Goal: Task Accomplishment & Management: Manage account settings

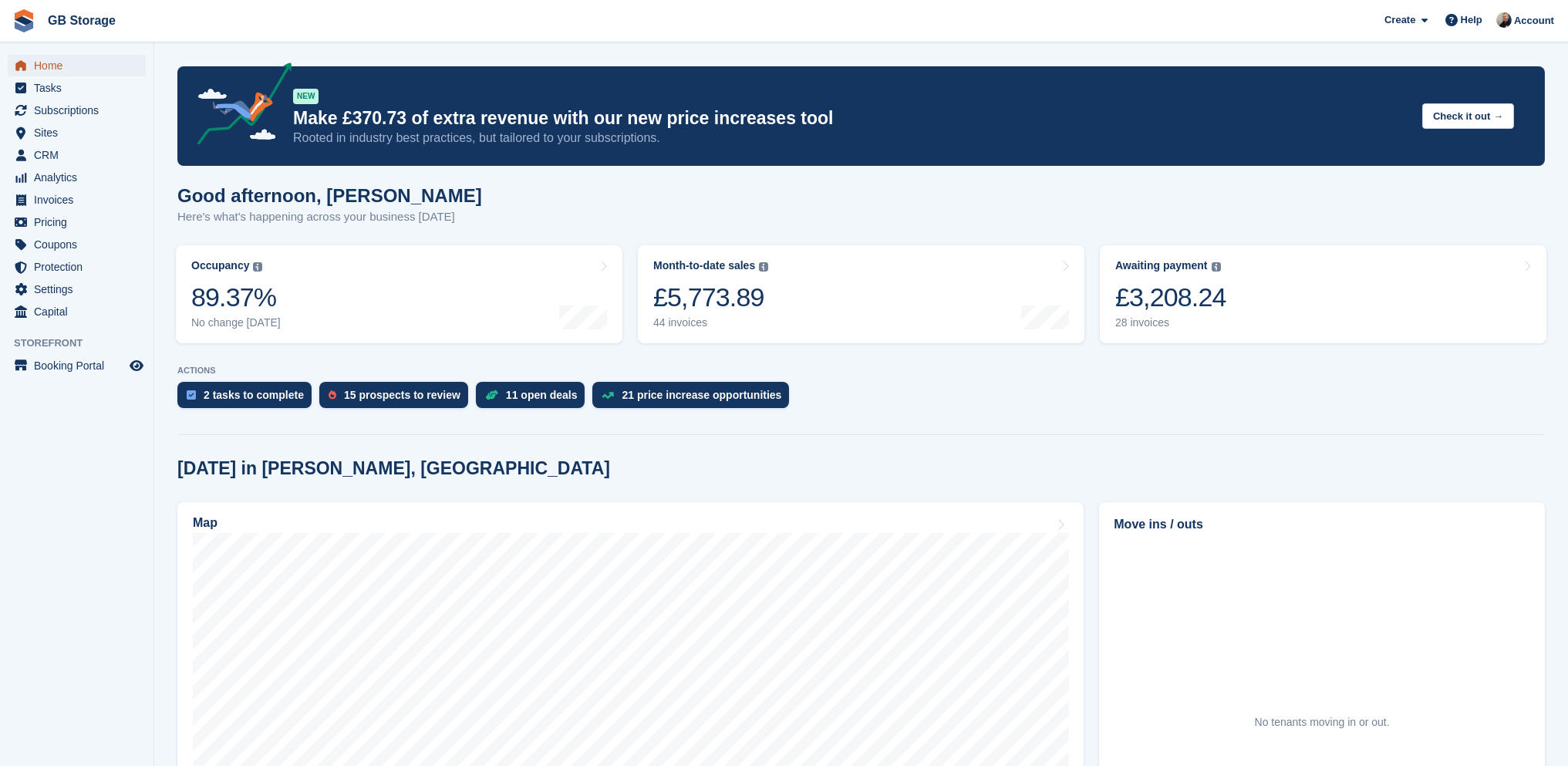
click at [46, 65] on span "Home" at bounding box center [79, 65] width 92 height 22
click at [63, 182] on span "Analytics" at bounding box center [79, 177] width 92 height 22
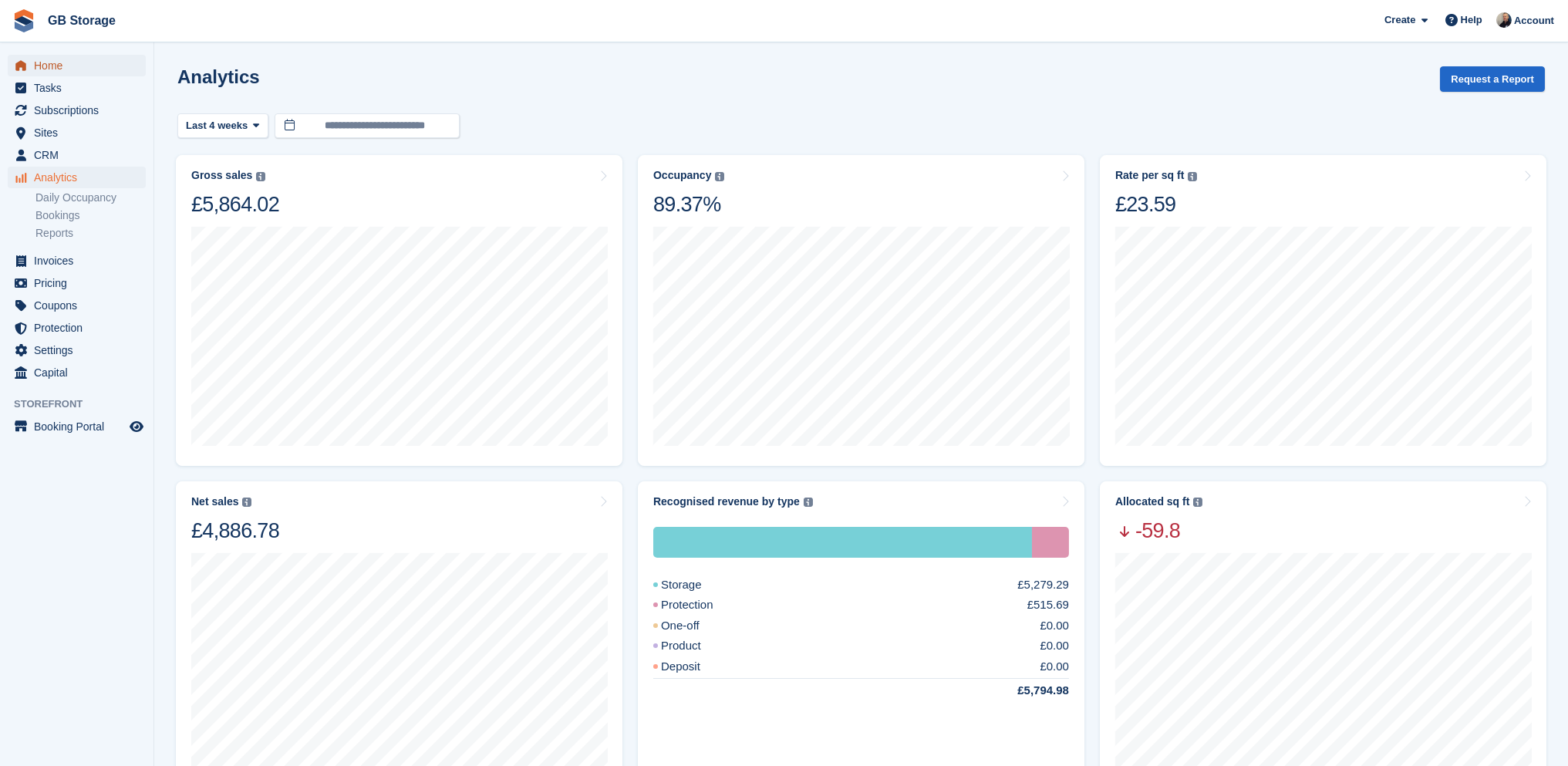
click at [65, 71] on span "Home" at bounding box center [79, 65] width 92 height 22
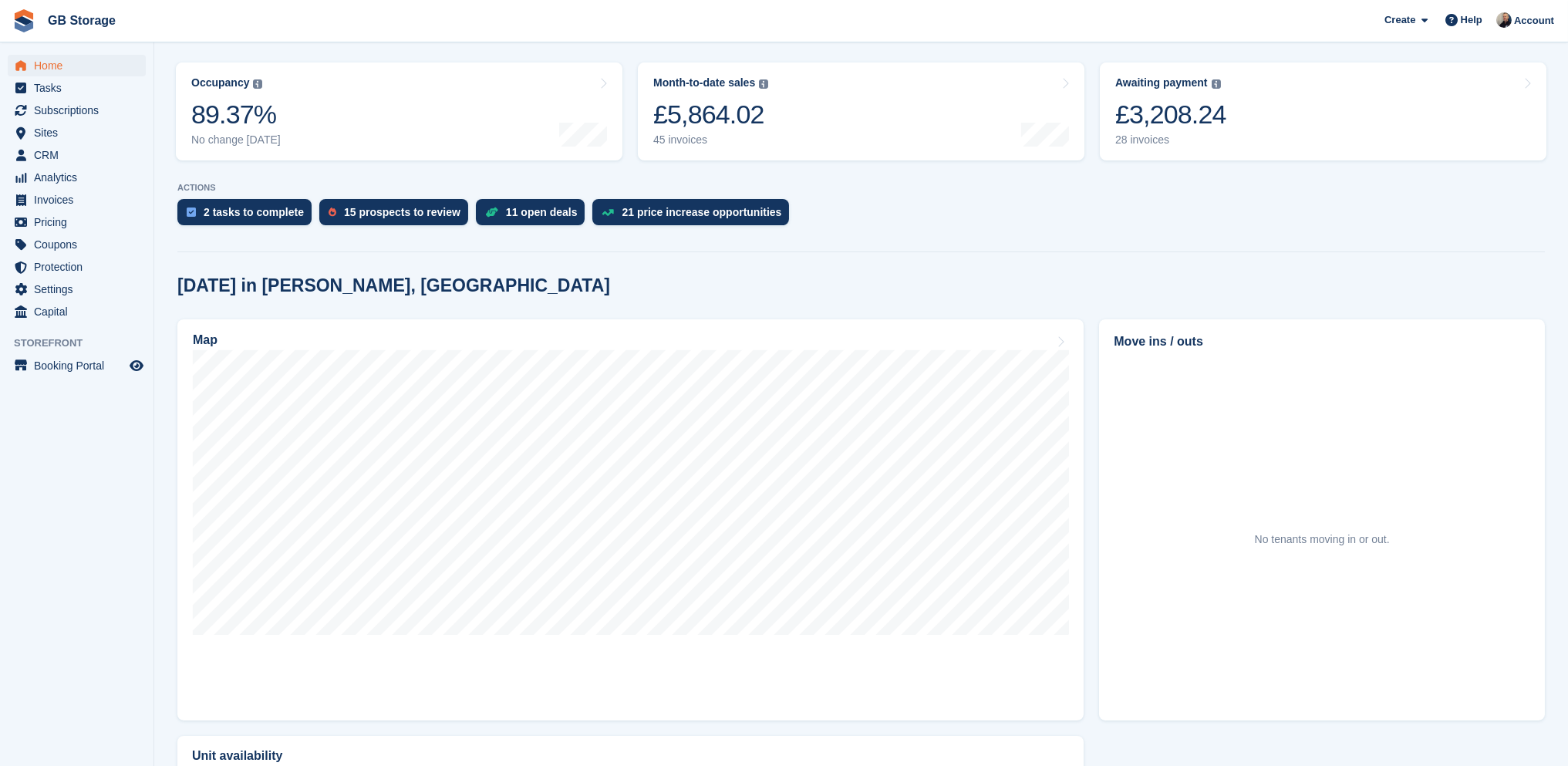
scroll to position [232, 0]
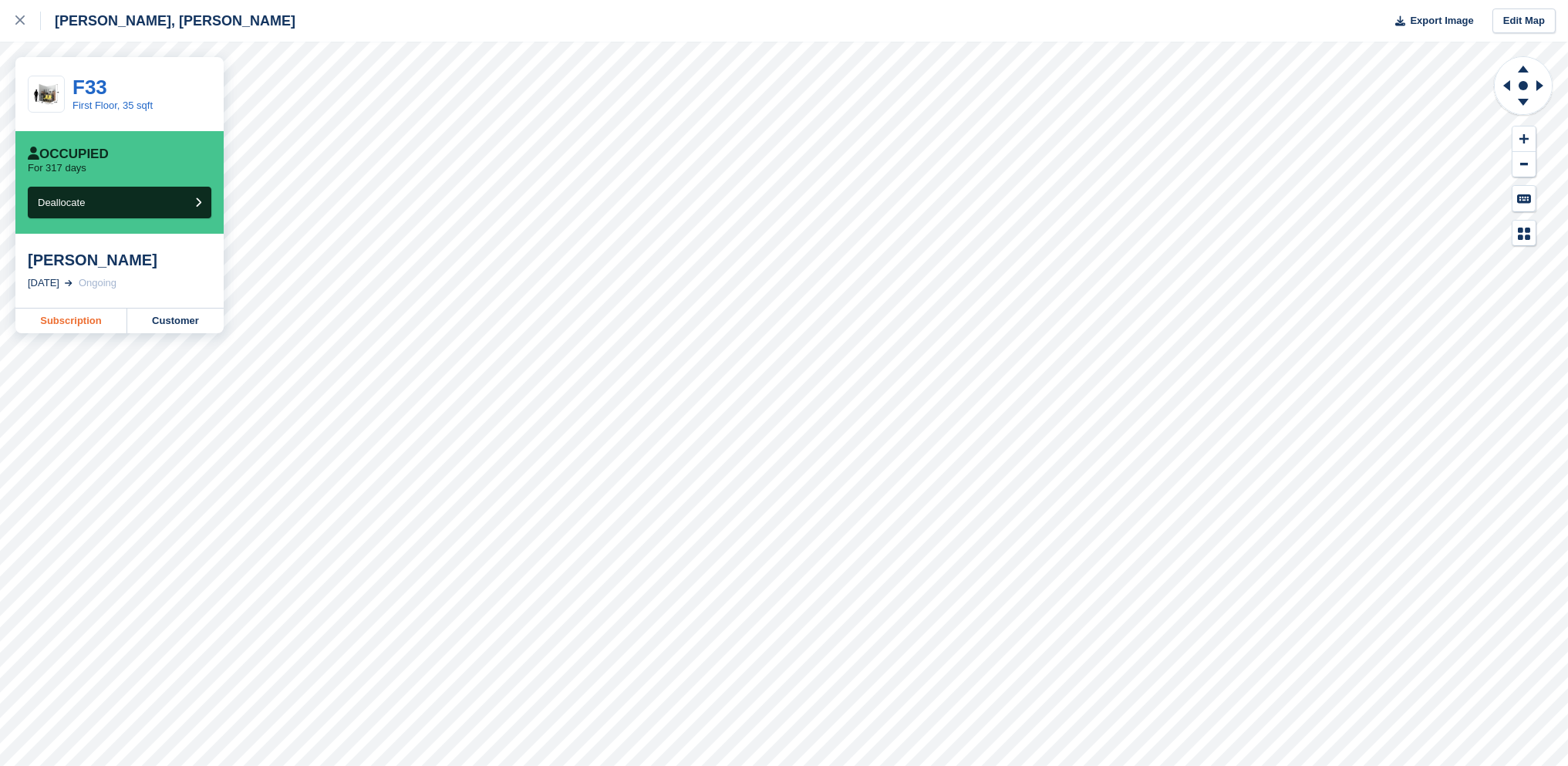
click at [83, 320] on link "Subscription" at bounding box center [72, 321] width 112 height 25
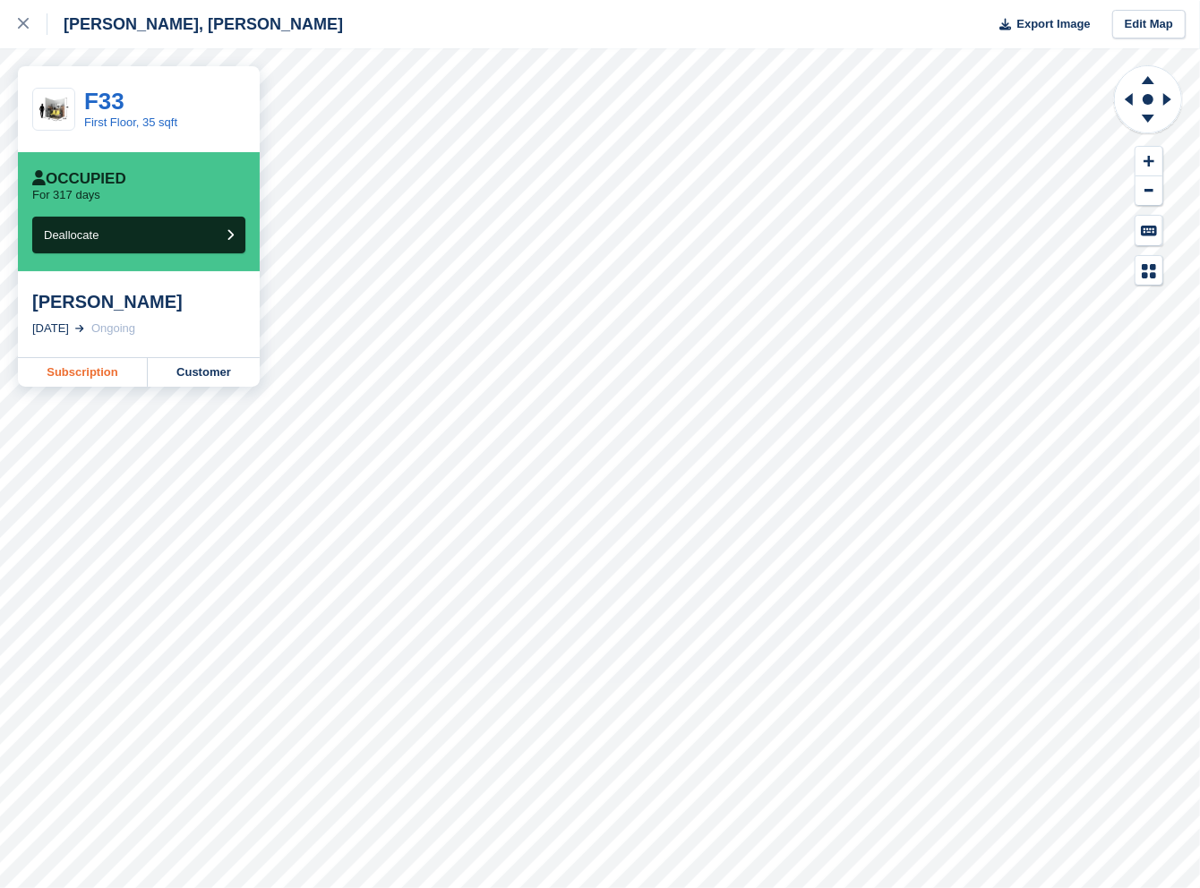
click at [114, 373] on link "Subscription" at bounding box center [83, 372] width 130 height 29
click at [76, 372] on link "Subscription" at bounding box center [83, 372] width 130 height 29
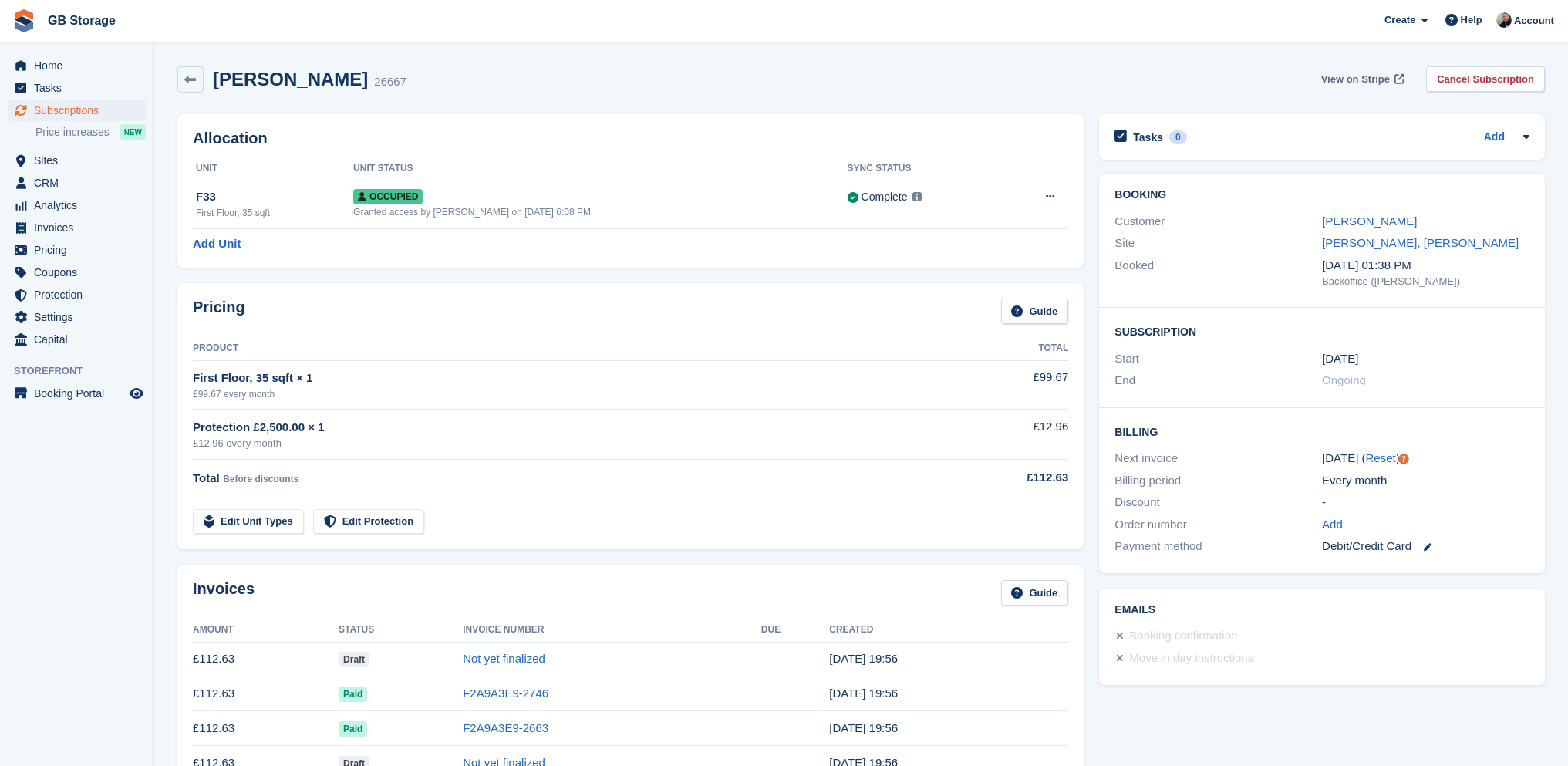
click at [1373, 72] on span "View on Stripe" at bounding box center [1355, 79] width 69 height 16
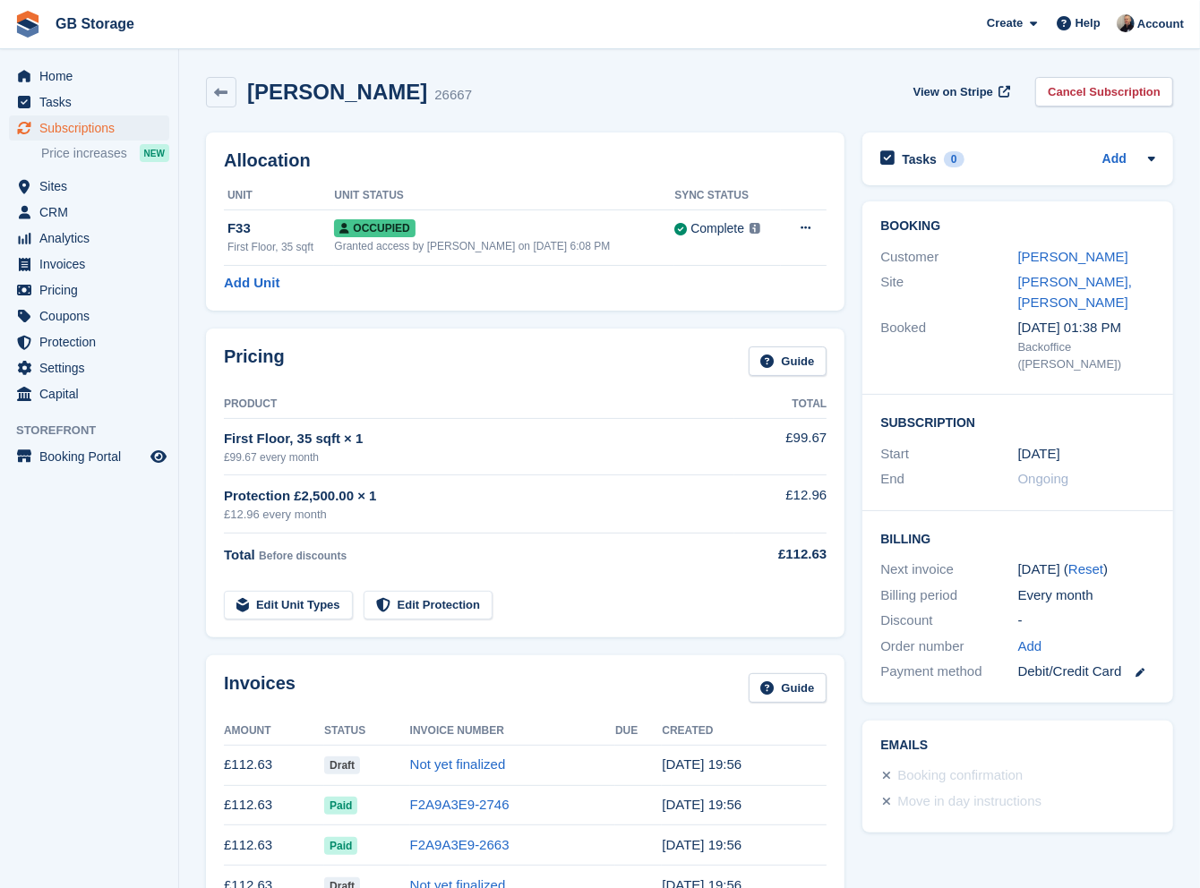
scroll to position [90, 0]
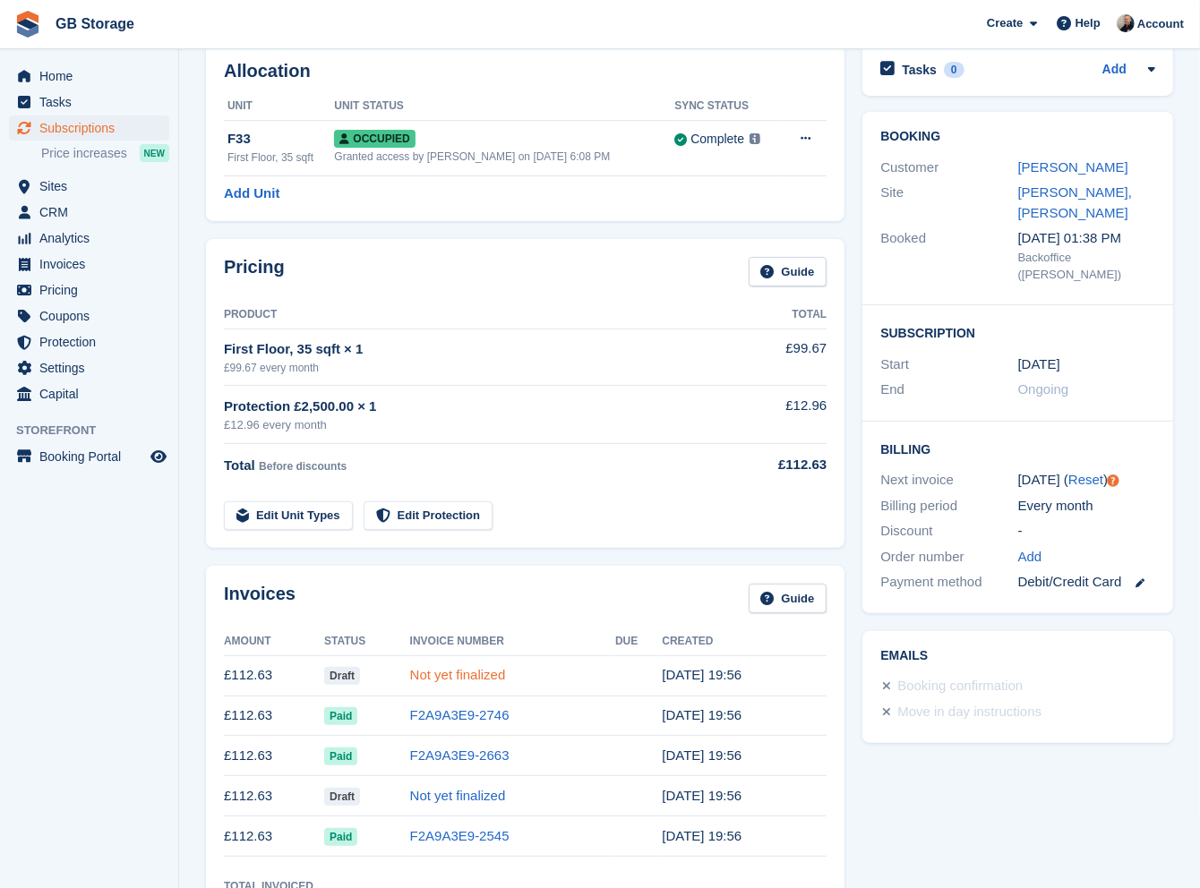
click at [440, 675] on link "Not yet finalized" at bounding box center [458, 674] width 96 height 15
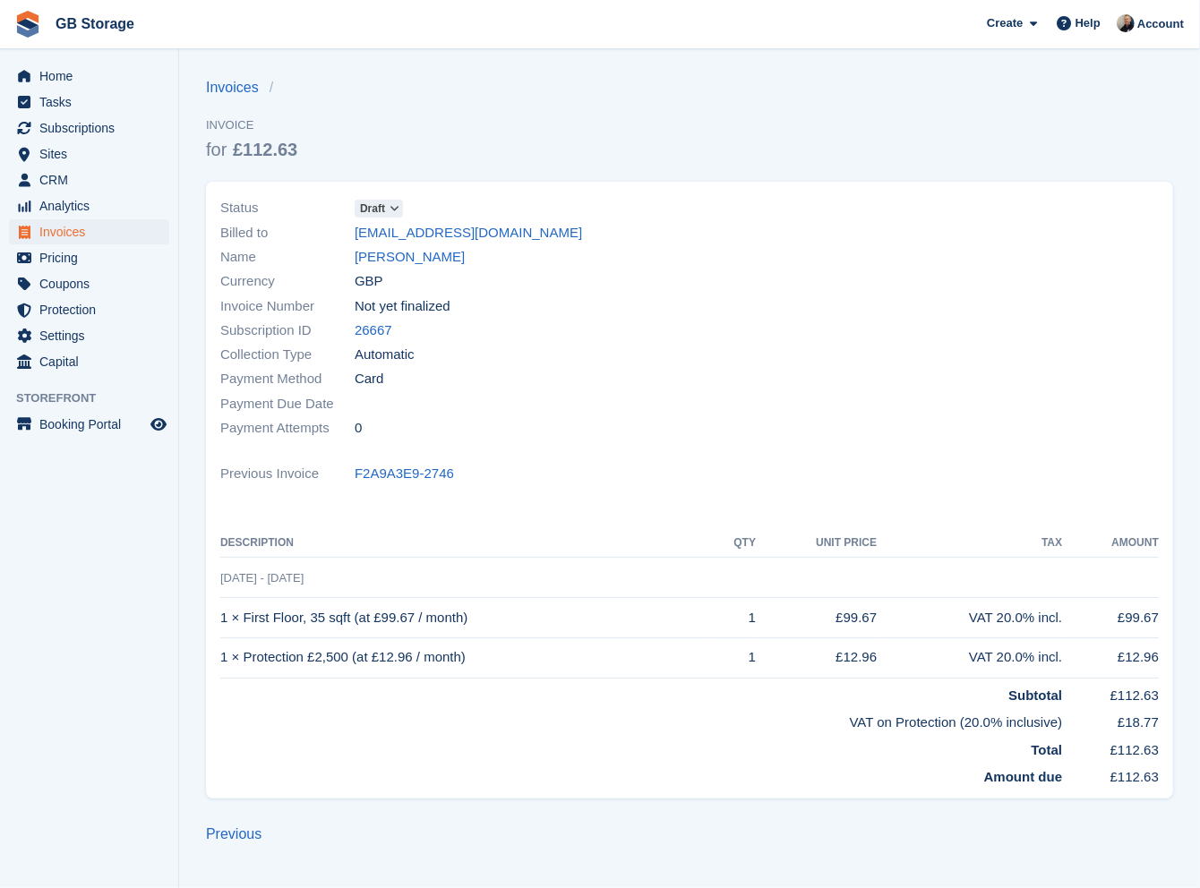
click at [389, 197] on div "Status Draft" at bounding box center [449, 208] width 458 height 24
click at [389, 205] on span at bounding box center [394, 208] width 14 height 14
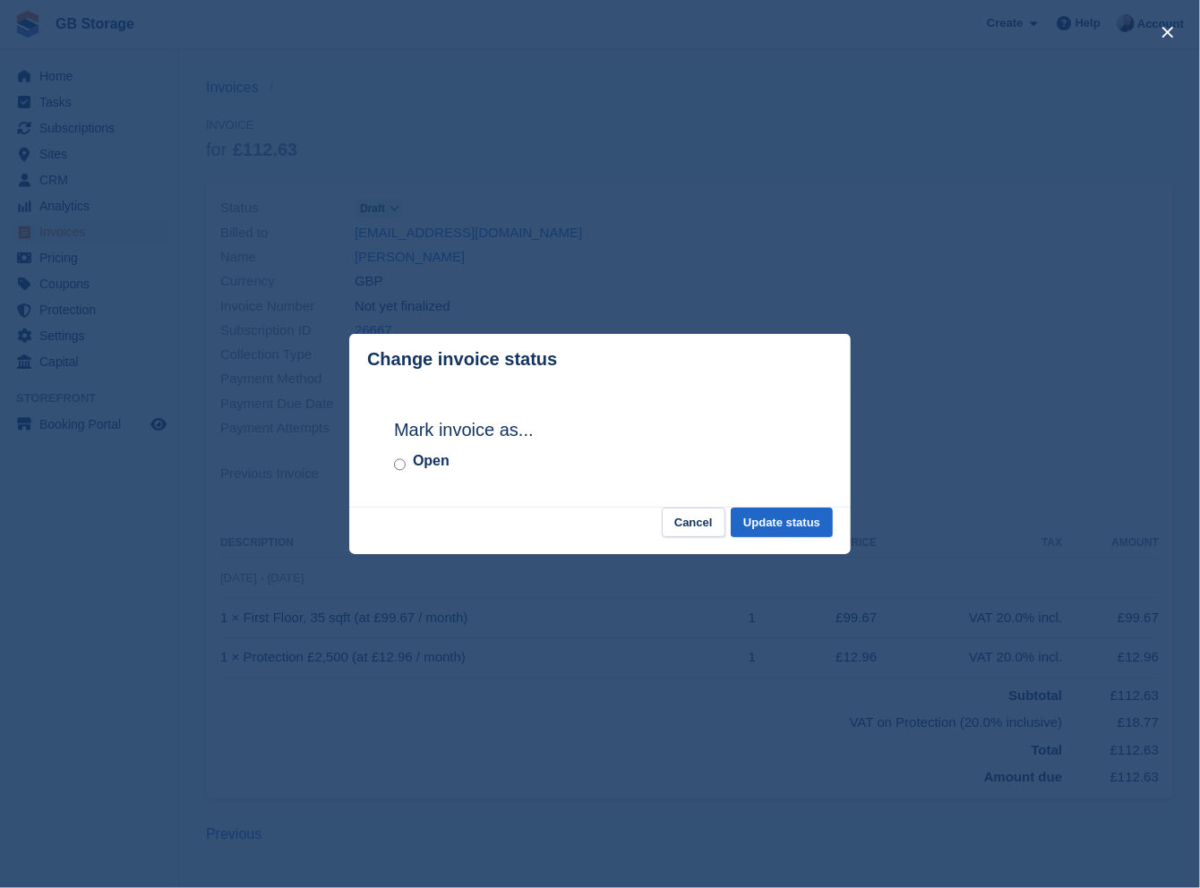
click at [418, 465] on label "Open" at bounding box center [431, 460] width 37 height 21
click at [773, 532] on button "Update status" at bounding box center [781, 523] width 102 height 30
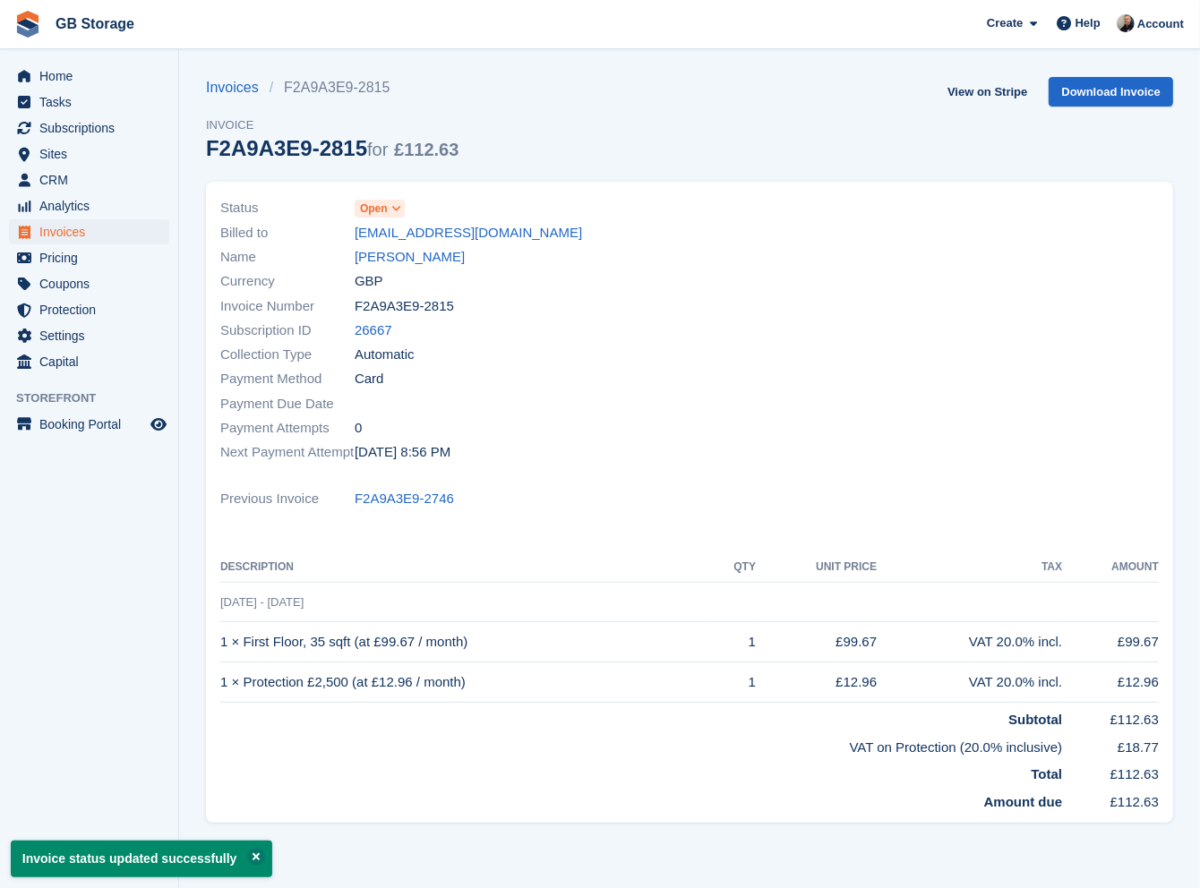
click at [389, 207] on span at bounding box center [396, 208] width 14 height 14
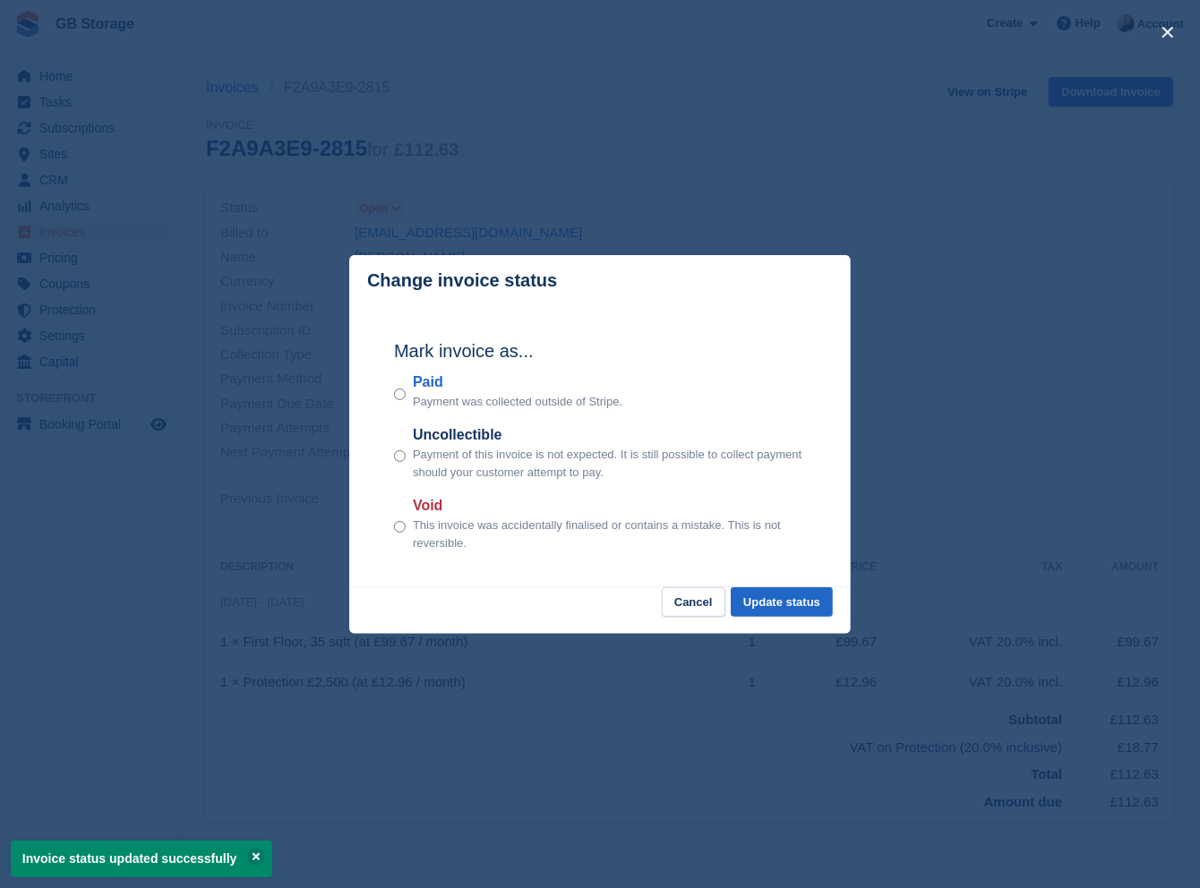
click at [455, 388] on label "Paid" at bounding box center [517, 381] width 209 height 21
click at [772, 605] on button "Update status" at bounding box center [781, 602] width 102 height 30
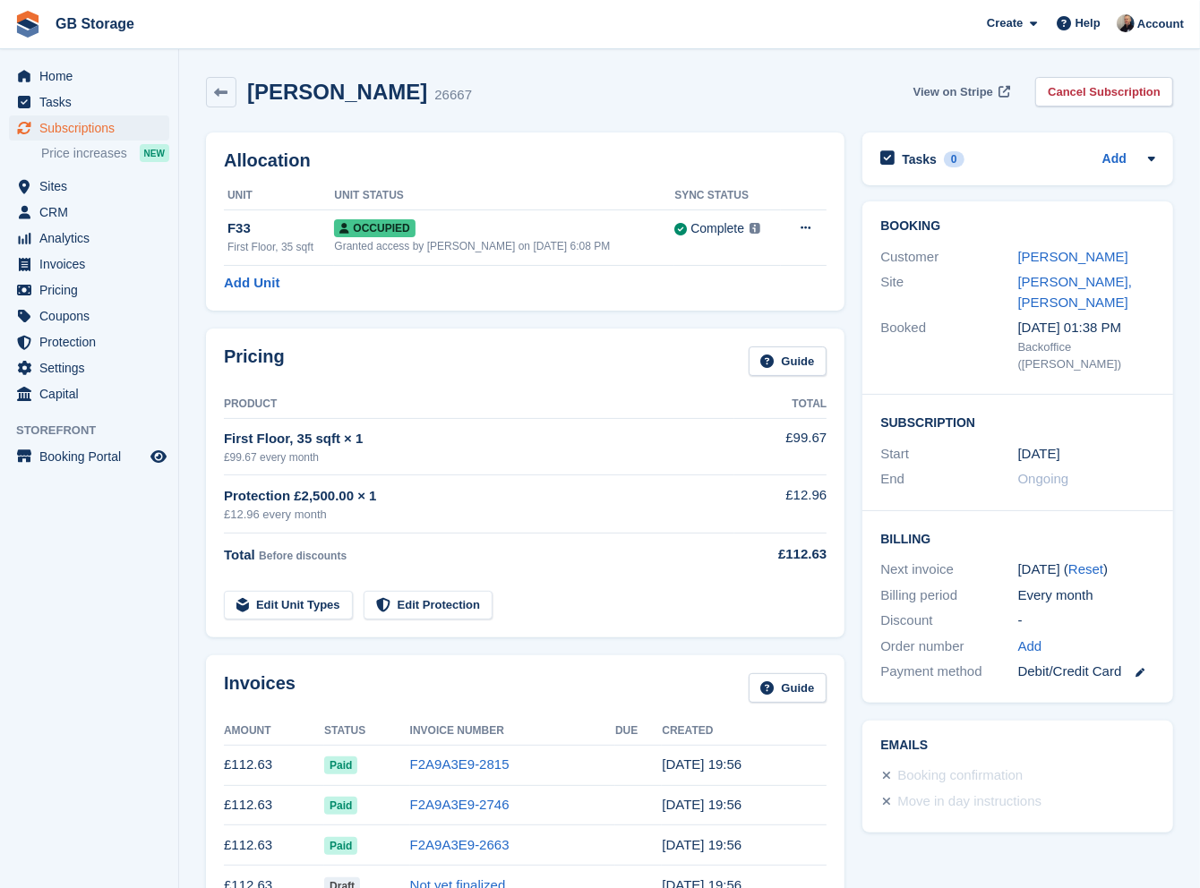
click at [954, 89] on span "View on Stripe" at bounding box center [953, 92] width 80 height 18
